Goal: Task Accomplishment & Management: Use online tool/utility

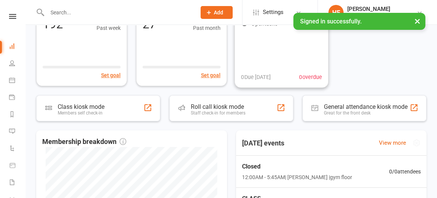
scroll to position [141, 0]
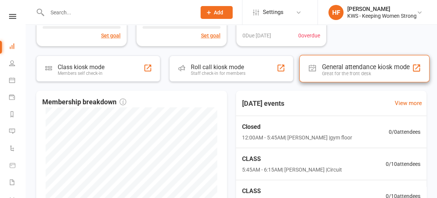
click at [332, 68] on div "General attendance kiosk mode" at bounding box center [366, 67] width 88 height 8
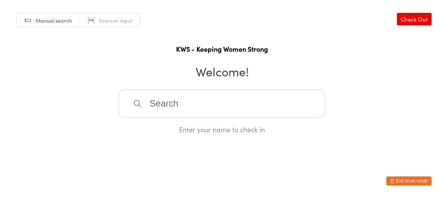
click at [156, 106] on input "search" at bounding box center [222, 103] width 207 height 28
type input "gw"
click at [169, 126] on div "[PERSON_NAME]" at bounding box center [222, 128] width 193 height 10
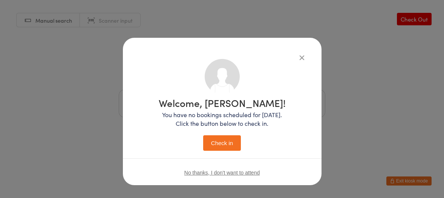
click at [219, 141] on button "Check in" at bounding box center [222, 142] width 38 height 15
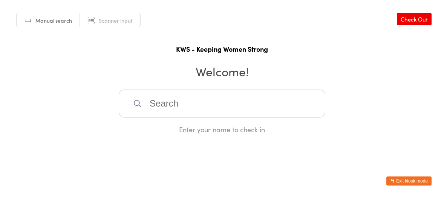
click at [163, 103] on input "search" at bounding box center [222, 103] width 207 height 28
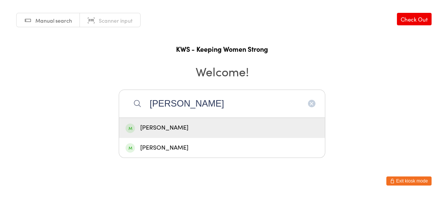
type input "[PERSON_NAME]"
click at [174, 126] on div "[PERSON_NAME]" at bounding box center [222, 128] width 193 height 10
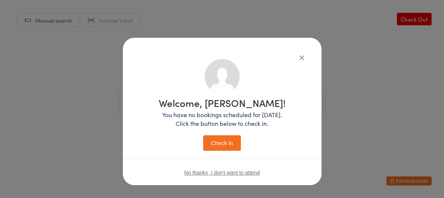
click at [221, 146] on button "Check in" at bounding box center [222, 142] width 38 height 15
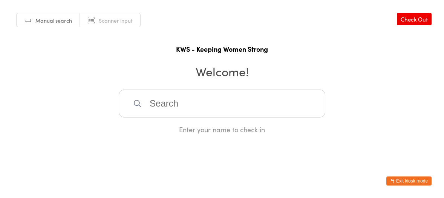
click at [155, 100] on input "search" at bounding box center [222, 103] width 207 height 28
type input "gil"
click at [160, 126] on div "[PERSON_NAME]" at bounding box center [222, 128] width 193 height 10
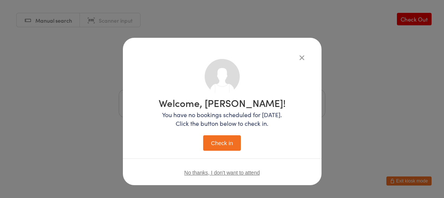
click at [219, 143] on button "Check in" at bounding box center [222, 142] width 38 height 15
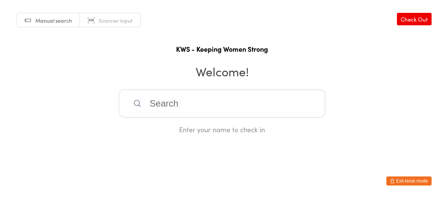
click at [236, 110] on input "search" at bounding box center [222, 103] width 207 height 28
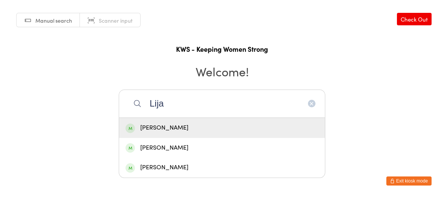
type input "Lija"
click at [156, 126] on div "[PERSON_NAME]" at bounding box center [222, 128] width 193 height 10
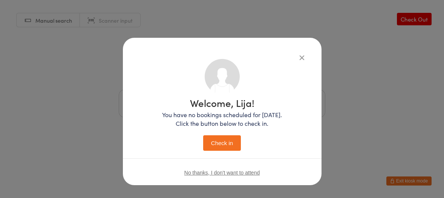
click at [225, 144] on button "Check in" at bounding box center [222, 142] width 38 height 15
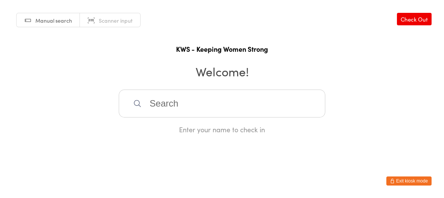
click at [208, 105] on input "search" at bounding box center [222, 103] width 207 height 28
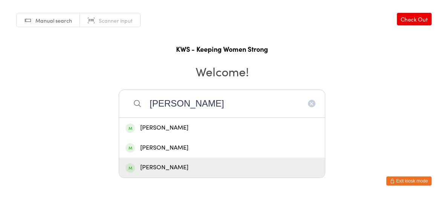
type input "[PERSON_NAME]"
click at [175, 168] on div "[PERSON_NAME]" at bounding box center [222, 167] width 193 height 10
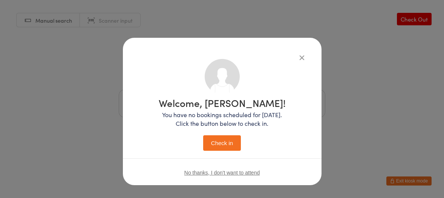
click at [222, 144] on button "Check in" at bounding box center [222, 142] width 38 height 15
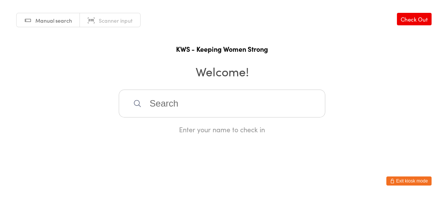
click at [236, 97] on input "search" at bounding box center [222, 103] width 207 height 28
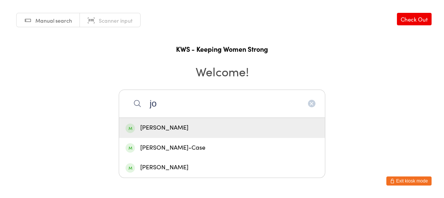
type input "jo"
click at [156, 128] on div "[PERSON_NAME]" at bounding box center [222, 128] width 193 height 10
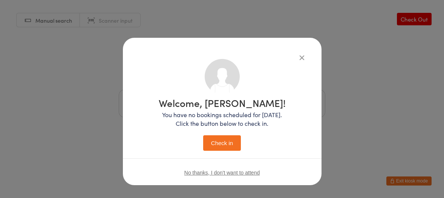
click at [212, 141] on button "Check in" at bounding box center [222, 142] width 38 height 15
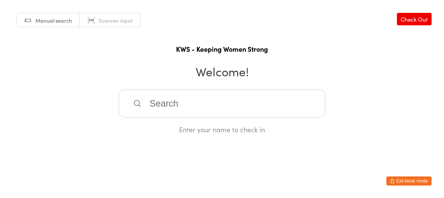
click at [170, 104] on input "search" at bounding box center [222, 103] width 207 height 28
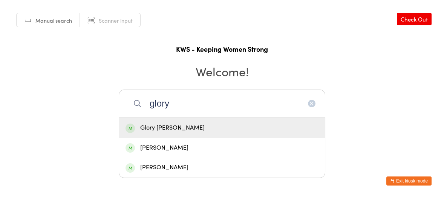
type input "glory"
click at [164, 128] on div "Glory [PERSON_NAME]" at bounding box center [222, 128] width 193 height 10
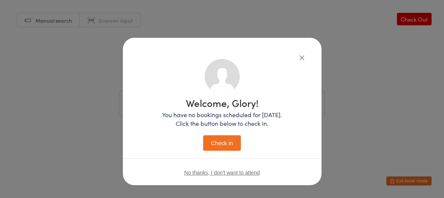
click at [203, 135] on button "Check in" at bounding box center [222, 142] width 38 height 15
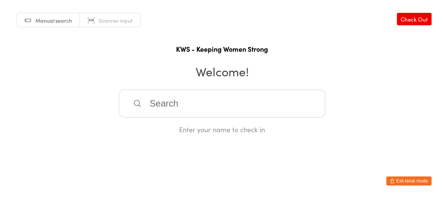
click at [161, 105] on input "search" at bounding box center [222, 103] width 207 height 28
type input "bri"
click at [161, 129] on div "[PERSON_NAME]" at bounding box center [222, 128] width 193 height 10
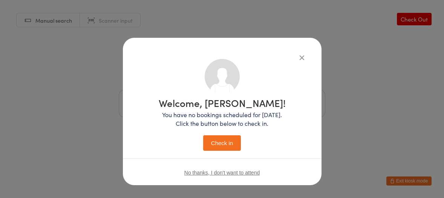
click at [218, 141] on button "Check in" at bounding box center [222, 142] width 38 height 15
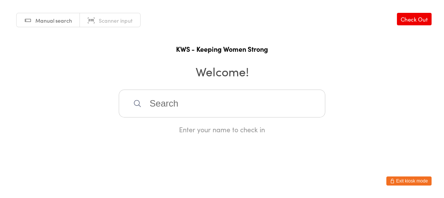
click at [149, 101] on input "search" at bounding box center [222, 103] width 207 height 28
type input "lorr"
drag, startPoint x: 175, startPoint y: 129, endPoint x: 218, endPoint y: 160, distance: 53.0
click at [182, 135] on div "[PERSON_NAME]" at bounding box center [222, 128] width 206 height 20
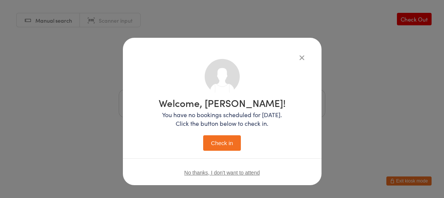
click at [222, 144] on button "Check in" at bounding box center [222, 142] width 38 height 15
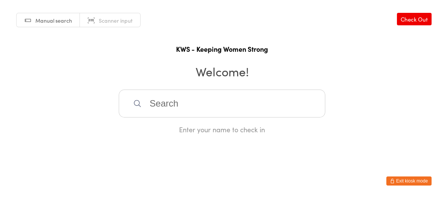
click at [167, 100] on input "search" at bounding box center [222, 103] width 207 height 28
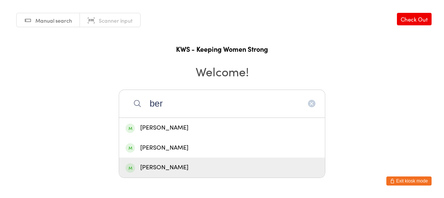
type input "ber"
click at [169, 162] on div "[PERSON_NAME]" at bounding box center [222, 167] width 206 height 20
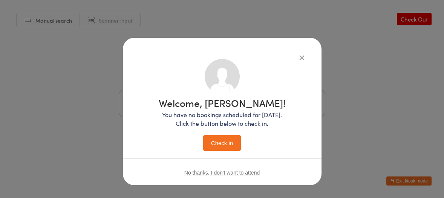
click at [210, 139] on button "Check in" at bounding box center [222, 142] width 38 height 15
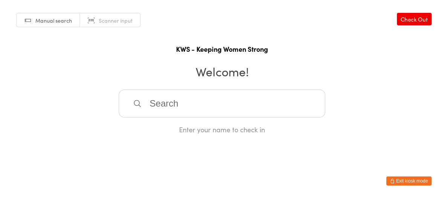
click at [160, 100] on input "search" at bounding box center [222, 103] width 207 height 28
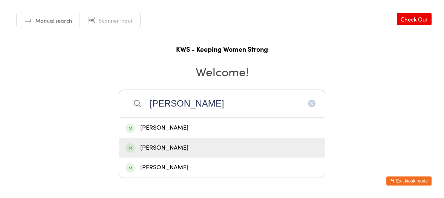
type input "[PERSON_NAME]"
click at [158, 140] on div "[PERSON_NAME]" at bounding box center [222, 148] width 206 height 20
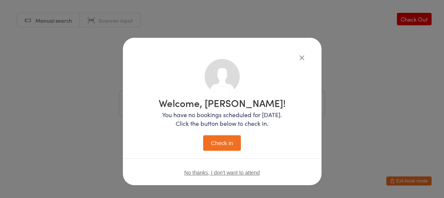
click at [221, 139] on button "Check in" at bounding box center [222, 142] width 38 height 15
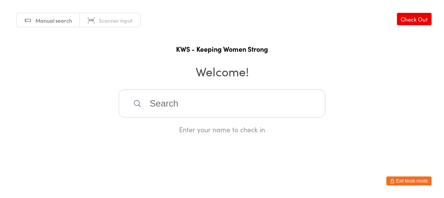
click at [166, 98] on input "search" at bounding box center [222, 103] width 207 height 28
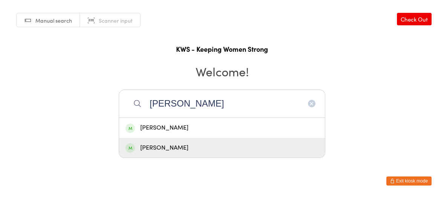
type input "[PERSON_NAME]"
click at [165, 147] on div "[PERSON_NAME]" at bounding box center [222, 148] width 193 height 10
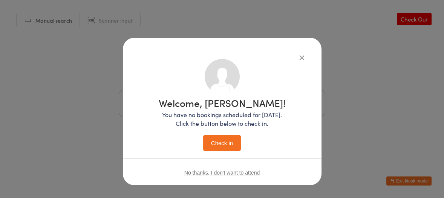
click at [212, 144] on button "Check in" at bounding box center [222, 142] width 38 height 15
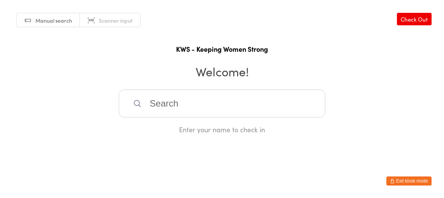
click at [147, 104] on input "search" at bounding box center [222, 103] width 207 height 28
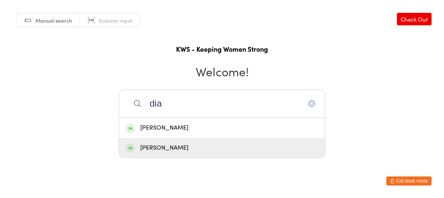
type input "dia"
click at [167, 147] on div "[PERSON_NAME]" at bounding box center [222, 148] width 193 height 10
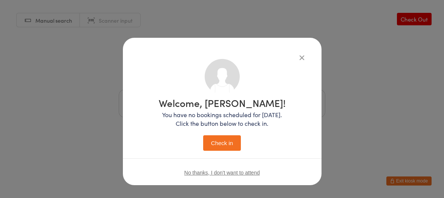
click at [222, 140] on button "Check in" at bounding box center [222, 142] width 38 height 15
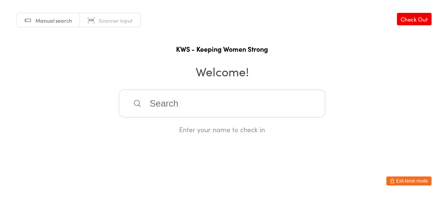
click at [164, 107] on input "search" at bounding box center [222, 103] width 207 height 28
click at [164, 104] on input "search" at bounding box center [222, 103] width 207 height 28
click at [166, 103] on input "search" at bounding box center [222, 103] width 207 height 28
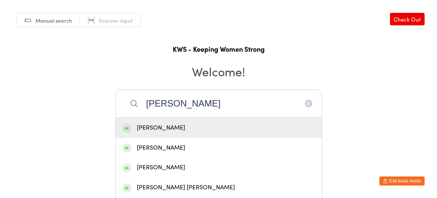
type input "[PERSON_NAME]"
click at [164, 126] on div "[PERSON_NAME]" at bounding box center [218, 128] width 193 height 10
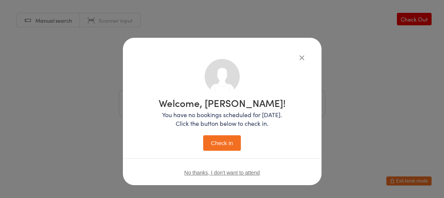
click at [218, 140] on button "Check in" at bounding box center [222, 142] width 38 height 15
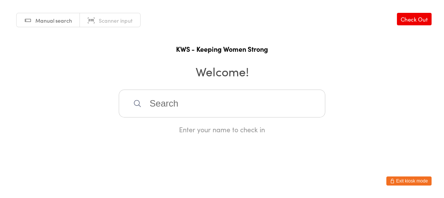
click at [172, 106] on input "search" at bounding box center [222, 103] width 207 height 28
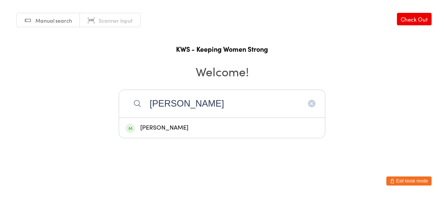
type input "[PERSON_NAME]"
click at [164, 126] on div "[PERSON_NAME]" at bounding box center [222, 128] width 193 height 10
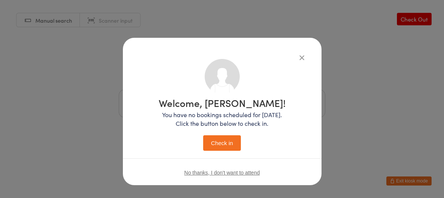
click at [230, 141] on button "Check in" at bounding box center [222, 142] width 38 height 15
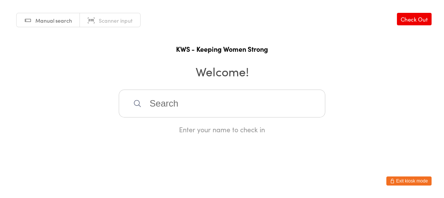
click at [183, 105] on input "search" at bounding box center [222, 103] width 207 height 28
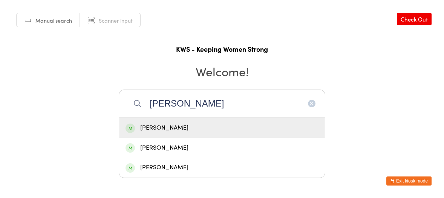
type input "[PERSON_NAME]"
click at [162, 128] on div "[PERSON_NAME]" at bounding box center [222, 128] width 193 height 10
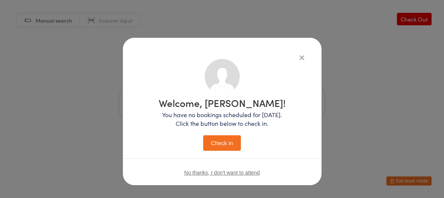
click at [217, 142] on button "Check in" at bounding box center [222, 142] width 38 height 15
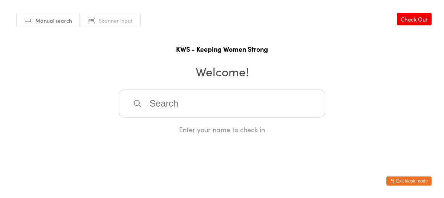
click at [147, 103] on input "search" at bounding box center [222, 103] width 207 height 28
type input "sla"
click at [143, 127] on div "[PERSON_NAME]" at bounding box center [222, 128] width 193 height 10
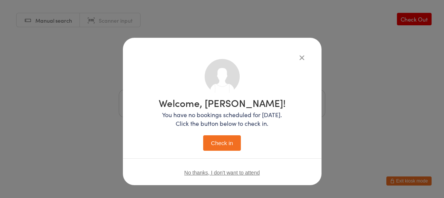
click at [213, 143] on button "Check in" at bounding box center [222, 142] width 38 height 15
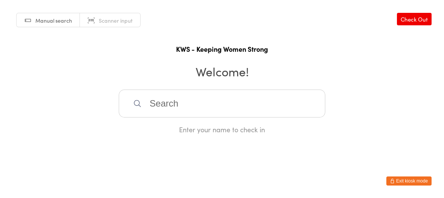
click at [159, 97] on input "search" at bounding box center [222, 103] width 207 height 28
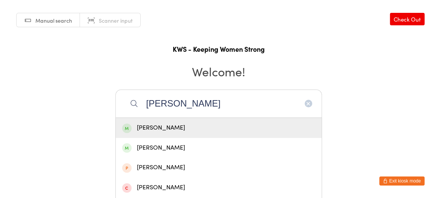
type input "[PERSON_NAME]"
click at [176, 124] on div "[PERSON_NAME]" at bounding box center [218, 128] width 193 height 10
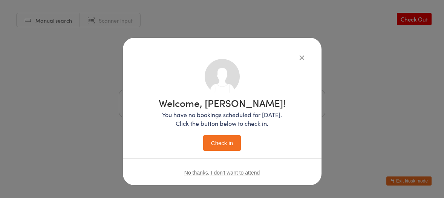
click at [223, 142] on button "Check in" at bounding box center [222, 142] width 38 height 15
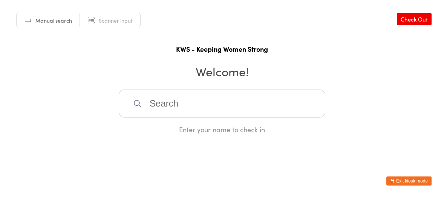
click at [170, 110] on input "search" at bounding box center [222, 103] width 207 height 28
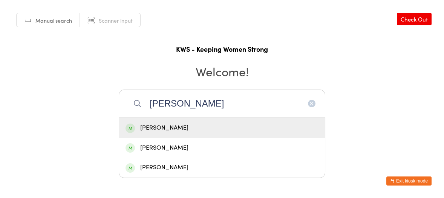
type input "[PERSON_NAME]"
click at [160, 128] on div "[PERSON_NAME]" at bounding box center [222, 128] width 193 height 10
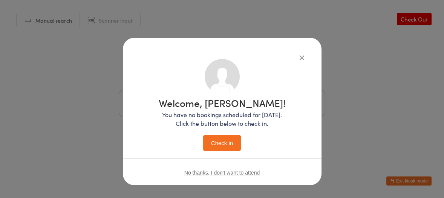
click at [219, 142] on button "Check in" at bounding box center [222, 142] width 38 height 15
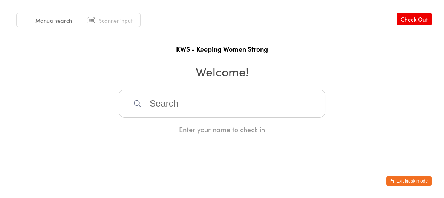
drag, startPoint x: 154, startPoint y: 111, endPoint x: 151, endPoint y: 97, distance: 13.8
click at [155, 108] on input "search" at bounding box center [222, 103] width 207 height 28
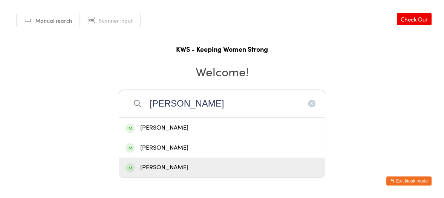
type input "[PERSON_NAME]"
drag, startPoint x: 150, startPoint y: 167, endPoint x: 154, endPoint y: 167, distance: 4.5
click at [152, 167] on div "[PERSON_NAME]" at bounding box center [222, 167] width 193 height 10
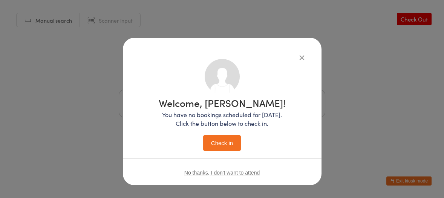
click at [219, 144] on button "Check in" at bounding box center [222, 142] width 38 height 15
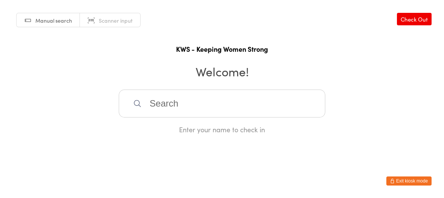
click at [9, 86] on div "Manual search Scanner input Check Out KWS - Keeping Women Strong Welcome! Enter…" at bounding box center [222, 67] width 444 height 134
click at [148, 105] on input "search" at bounding box center [222, 103] width 207 height 28
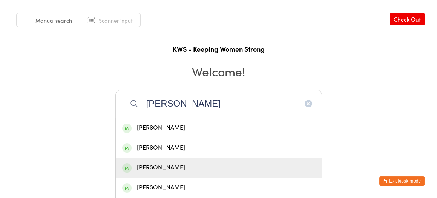
type input "[PERSON_NAME]"
click at [148, 166] on div "[PERSON_NAME]" at bounding box center [218, 167] width 193 height 10
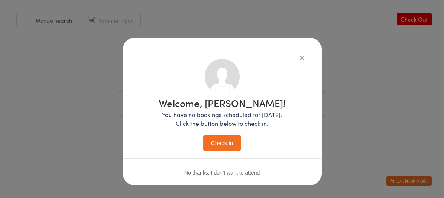
click at [222, 147] on button "Check in" at bounding box center [222, 142] width 38 height 15
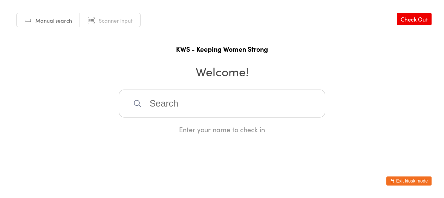
click at [150, 103] on input "search" at bounding box center [222, 103] width 207 height 28
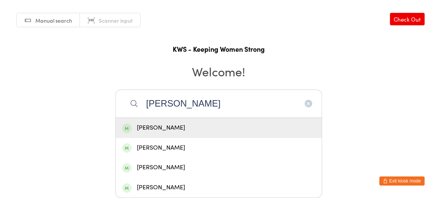
type input "[PERSON_NAME]"
drag, startPoint x: 154, startPoint y: 127, endPoint x: 159, endPoint y: 134, distance: 9.2
click at [159, 134] on div "[PERSON_NAME]" at bounding box center [219, 128] width 206 height 20
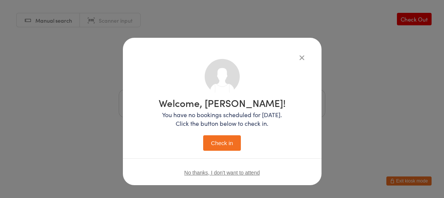
click at [210, 145] on button "Check in" at bounding box center [222, 142] width 38 height 15
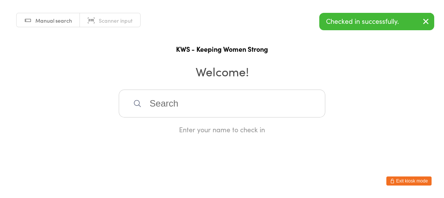
click at [169, 112] on input "search" at bounding box center [222, 103] width 207 height 28
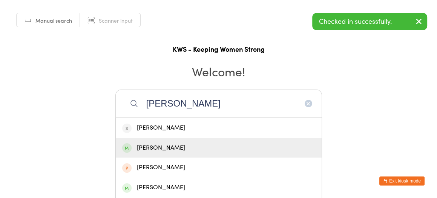
type input "[PERSON_NAME]"
click at [149, 148] on div "[PERSON_NAME]" at bounding box center [218, 148] width 193 height 10
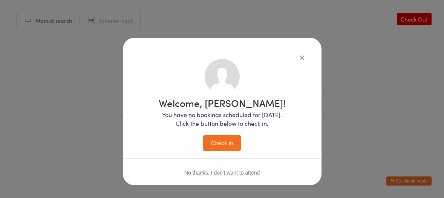
click at [230, 140] on button "Check in" at bounding box center [222, 142] width 38 height 15
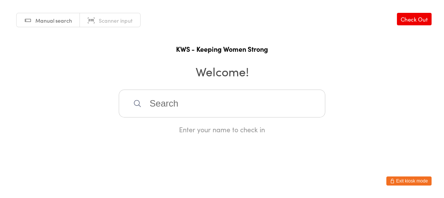
click at [172, 99] on input "search" at bounding box center [222, 103] width 207 height 28
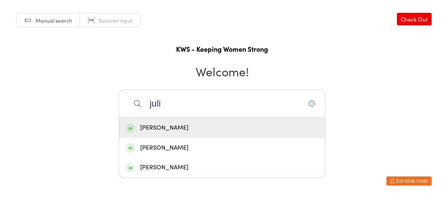
type input "juli"
click at [163, 129] on div "[PERSON_NAME]" at bounding box center [222, 128] width 193 height 10
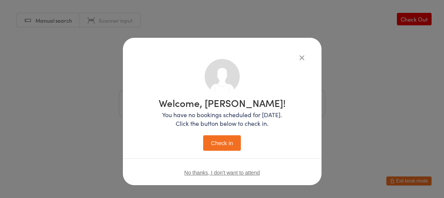
click at [222, 142] on button "Check in" at bounding box center [222, 142] width 38 height 15
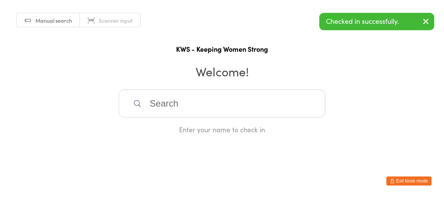
click at [179, 113] on input "search" at bounding box center [222, 103] width 207 height 28
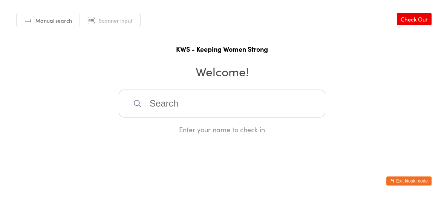
click at [183, 107] on input "search" at bounding box center [222, 103] width 207 height 28
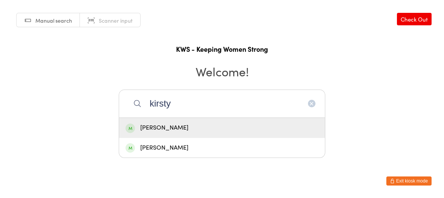
type input "kirsty"
click at [169, 127] on div "[PERSON_NAME]" at bounding box center [222, 128] width 193 height 10
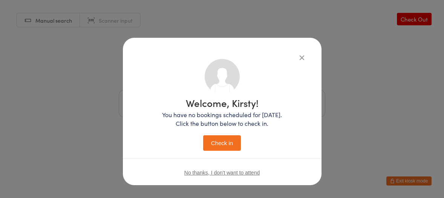
click at [226, 139] on button "Check in" at bounding box center [222, 142] width 38 height 15
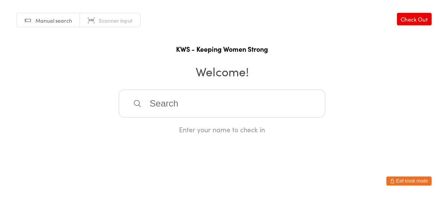
click at [194, 107] on input "search" at bounding box center [222, 103] width 207 height 28
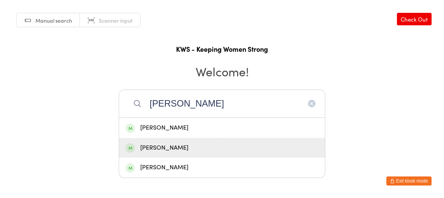
type input "[PERSON_NAME]"
click at [180, 147] on div "[PERSON_NAME]" at bounding box center [222, 148] width 193 height 10
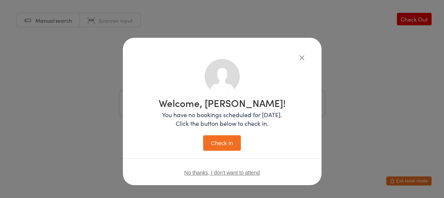
click at [227, 141] on button "Check in" at bounding box center [222, 142] width 38 height 15
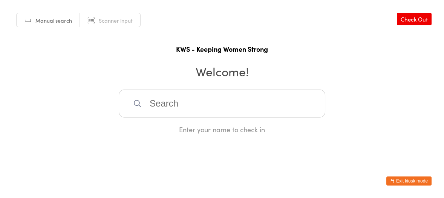
click at [191, 108] on input "search" at bounding box center [222, 103] width 207 height 28
type input "afr"
click at [178, 122] on div "[PERSON_NAME]" at bounding box center [222, 128] width 206 height 20
click at [178, 122] on div "[PERSON_NAME] Enter your name to check in" at bounding box center [222, 111] width 207 height 44
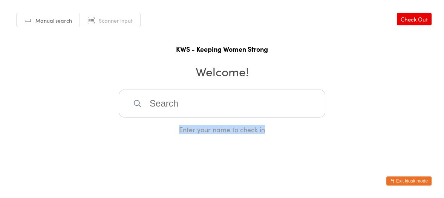
click at [178, 122] on div "Enter your name to check in" at bounding box center [222, 111] width 207 height 44
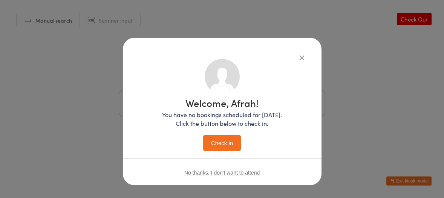
click at [206, 135] on button "Check in" at bounding box center [222, 142] width 38 height 15
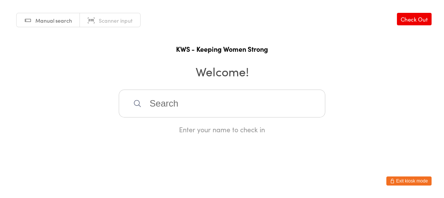
click at [182, 129] on div "Enter your name to check in" at bounding box center [222, 128] width 207 height 9
click at [232, 103] on input "search" at bounding box center [222, 103] width 207 height 28
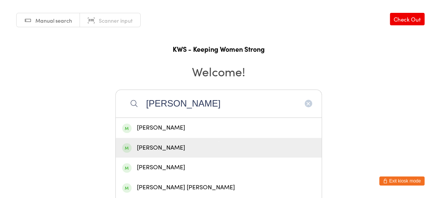
type input "[PERSON_NAME]"
click at [166, 146] on div "[PERSON_NAME]" at bounding box center [218, 148] width 193 height 10
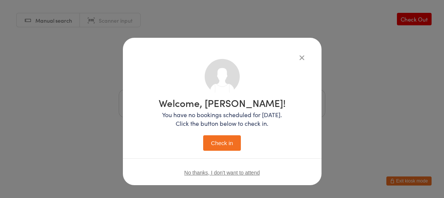
click at [217, 142] on button "Check in" at bounding box center [222, 142] width 38 height 15
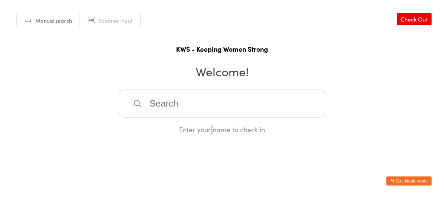
drag, startPoint x: 211, startPoint y: 142, endPoint x: 215, endPoint y: 143, distance: 3.8
click at [215, 143] on html "You have now entered Kiosk Mode. Members will be able to check themselves in us…" at bounding box center [222, 99] width 444 height 198
drag, startPoint x: 150, startPoint y: 106, endPoint x: 192, endPoint y: 133, distance: 50.2
click at [152, 106] on input "search" at bounding box center [222, 103] width 207 height 28
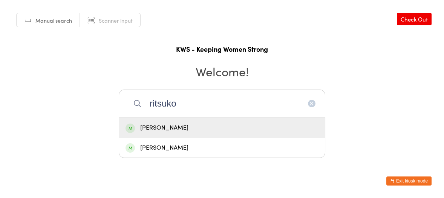
type input "ritsuko"
click at [178, 129] on div "[PERSON_NAME]" at bounding box center [222, 128] width 193 height 10
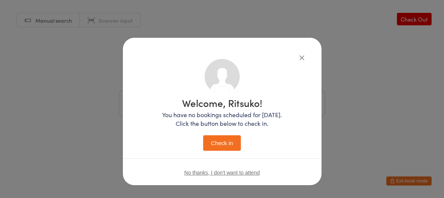
click at [221, 144] on button "Check in" at bounding box center [222, 142] width 38 height 15
